Goal: Task Accomplishment & Management: Use online tool/utility

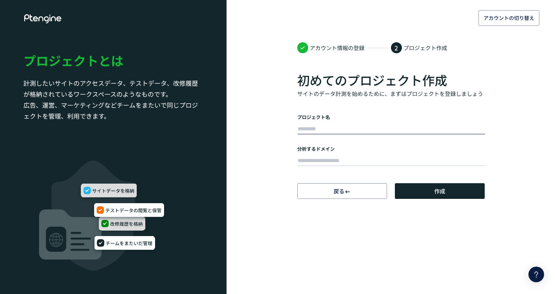
click at [314, 129] on input "text" at bounding box center [392, 129] width 188 height 11
type input "******"
click at [339, 160] on input "text" at bounding box center [392, 160] width 188 height 11
paste input "**********"
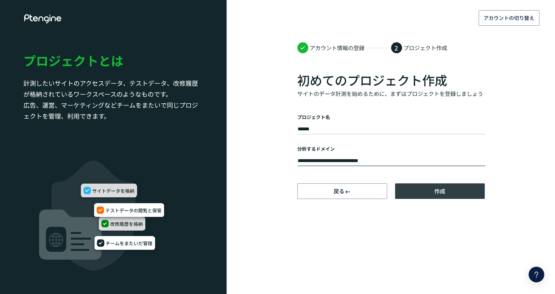
type input "**********"
click at [453, 195] on button "作成" at bounding box center [440, 191] width 90 height 16
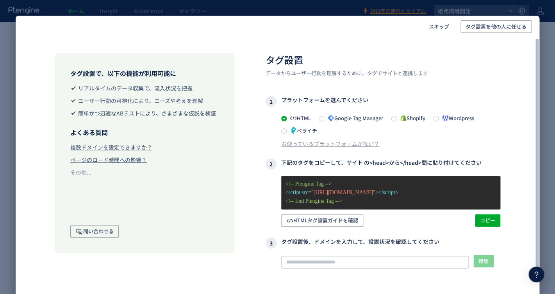
click at [444, 119] on span "Wordpress" at bounding box center [457, 117] width 36 height 7
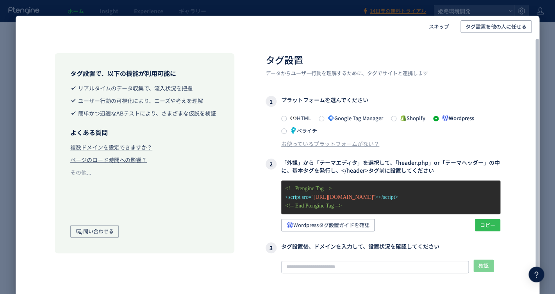
click at [487, 229] on span "コピー" at bounding box center [487, 225] width 15 height 13
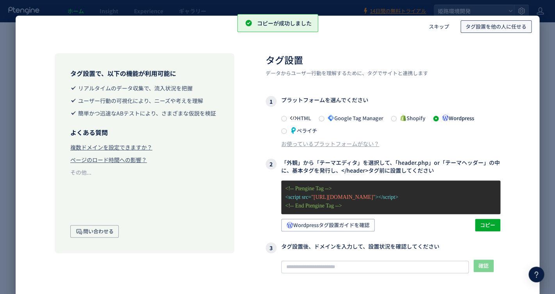
click at [482, 26] on span "タグ設置を他の人に任せる" at bounding box center [496, 26] width 61 height 13
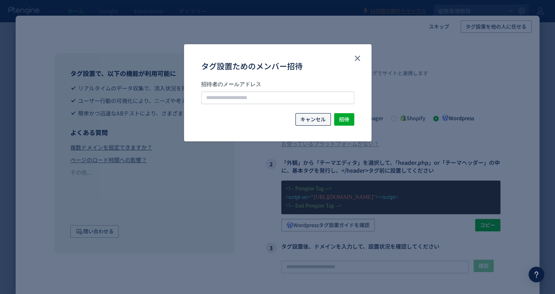
click at [321, 120] on span "キャンセル" at bounding box center [313, 119] width 25 height 13
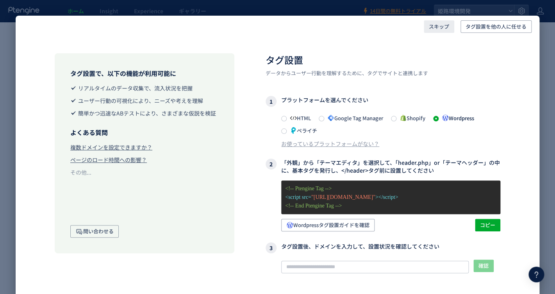
click at [439, 29] on span "スキップ" at bounding box center [439, 26] width 20 height 13
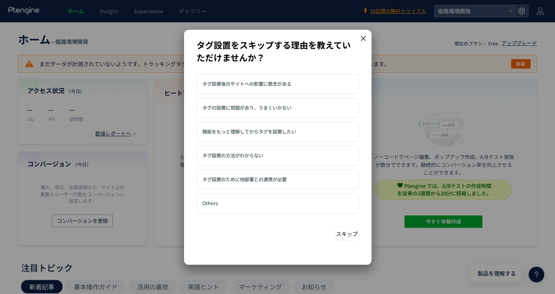
click at [256, 155] on span "タグ設置の方法がわからない" at bounding box center [232, 155] width 61 height 7
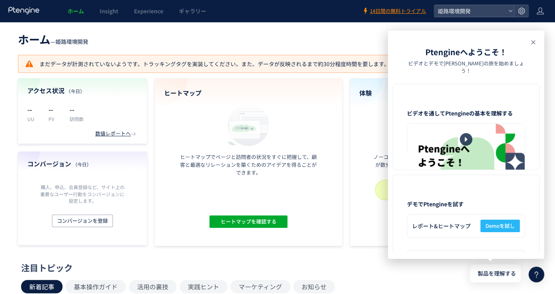
click at [534, 42] on use at bounding box center [534, 42] width 4 height 4
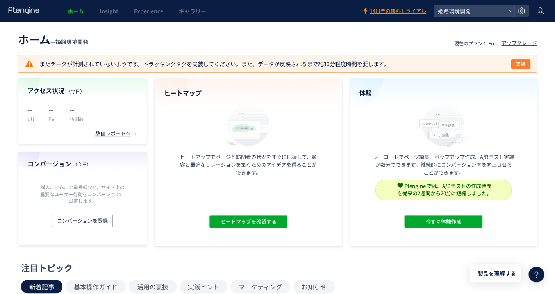
click at [518, 63] on span "実装" at bounding box center [520, 63] width 9 height 9
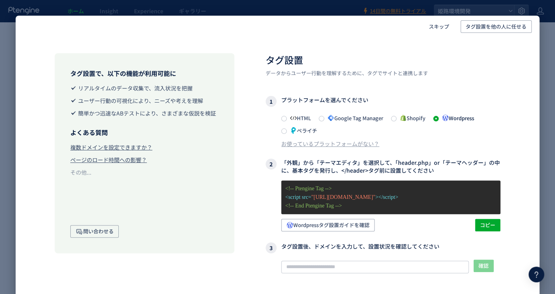
click at [543, 226] on div "スキップ タグ設置を他の人に任せる タグ設置で、以下の機能が利用可能に リアルタイムのデータ収集で、流入状況を把握 ユーザー行動の可視化により、ニーズや考えを…" at bounding box center [277, 147] width 555 height 294
click at [441, 25] on span "スキップ" at bounding box center [439, 26] width 20 height 13
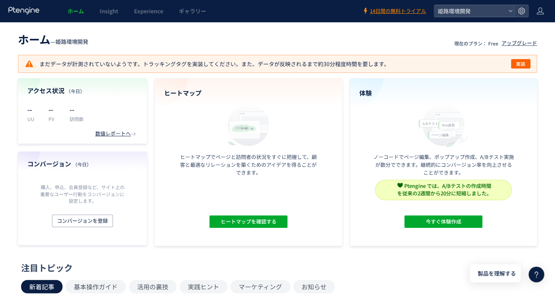
click at [324, 41] on header "ホーム — 姫路環境開発 現在のプラン： Free アップグレード" at bounding box center [277, 38] width 519 height 17
